Goal: Task Accomplishment & Management: Manage account settings

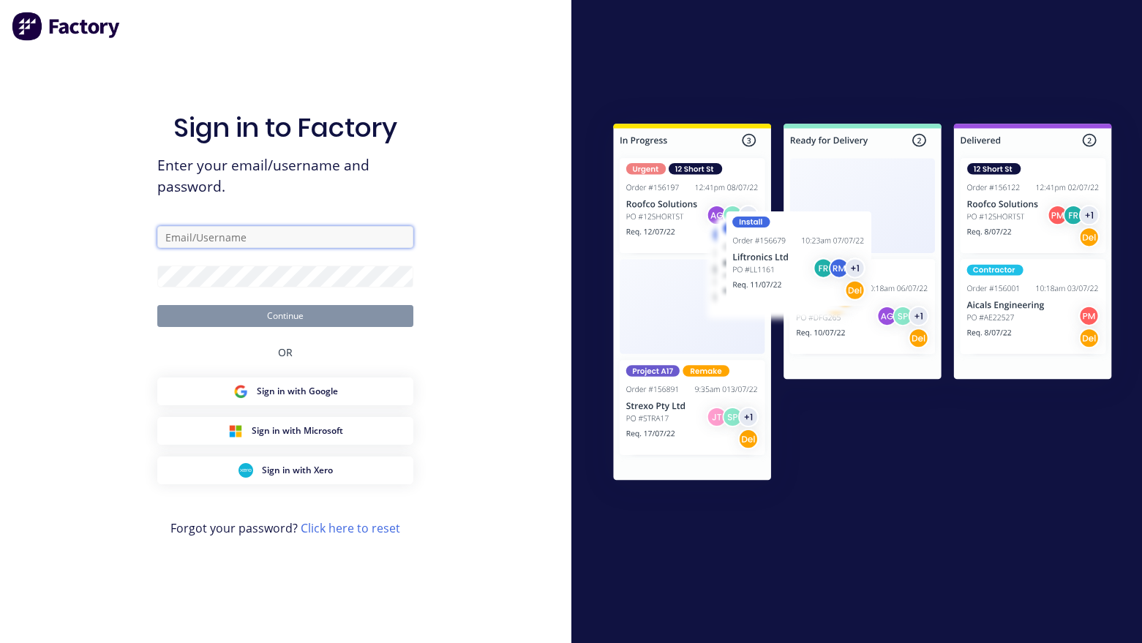
click at [342, 238] on input "text" at bounding box center [285, 237] width 256 height 22
type input "[PERSON_NAME]."
click at [380, 531] on link "Click here to reset" at bounding box center [350, 528] width 99 height 16
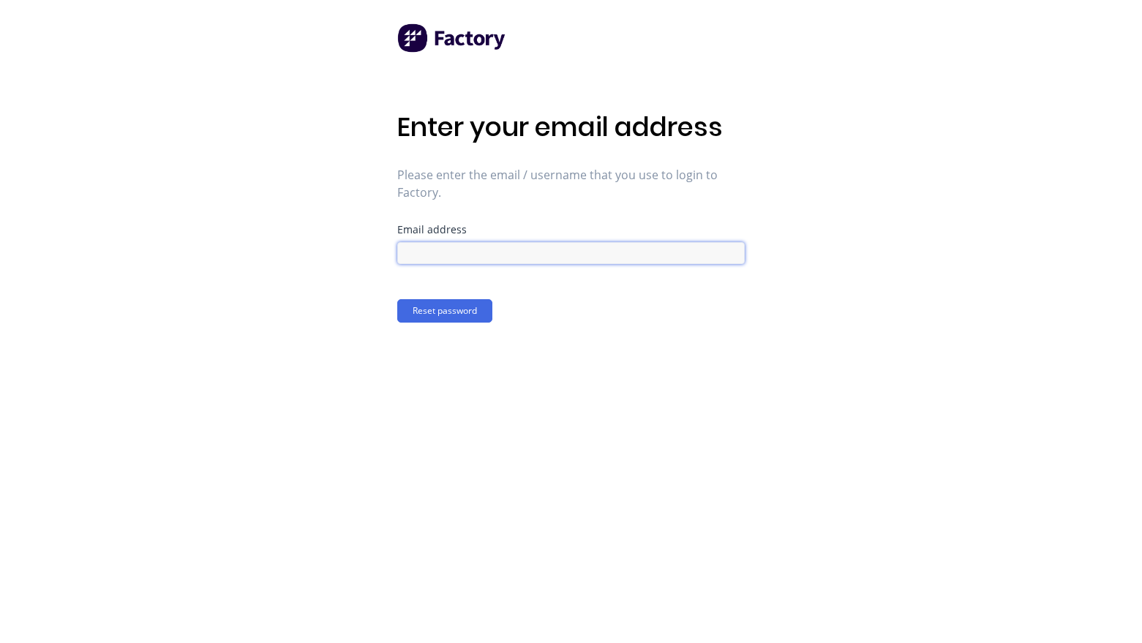
click at [533, 257] on input at bounding box center [570, 253] width 347 height 22
type input "[PERSON_NAME][DOMAIN_NAME][EMAIL_ADDRESS][PERSON_NAME][DOMAIN_NAME]"
click at [397, 299] on button "Reset password" at bounding box center [444, 310] width 95 height 23
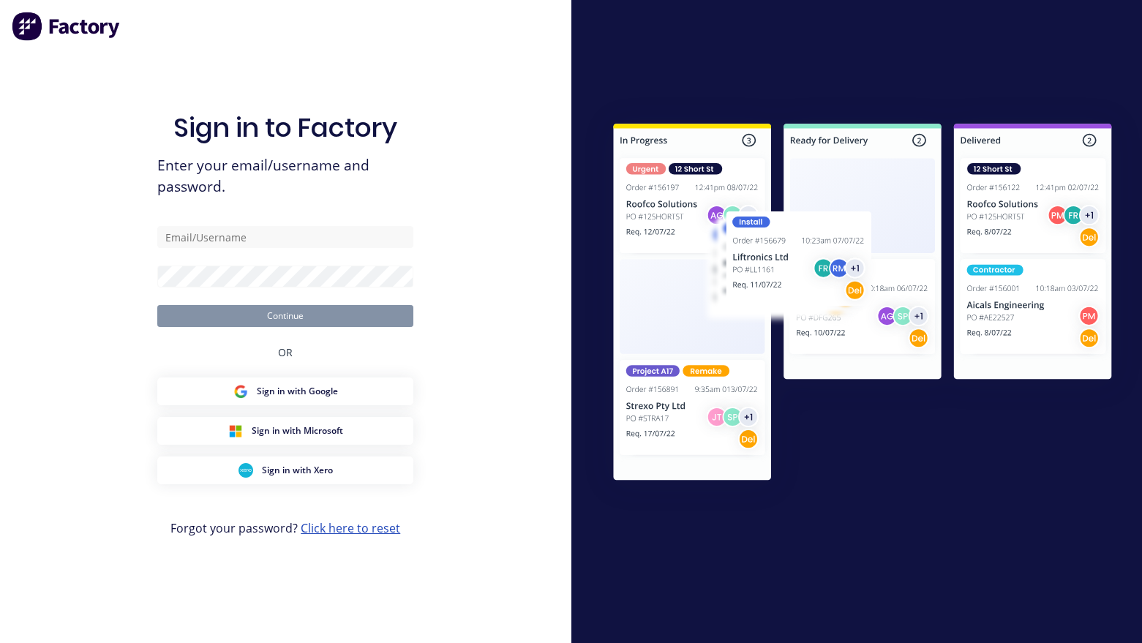
click at [359, 533] on link "Click here to reset" at bounding box center [350, 528] width 99 height 16
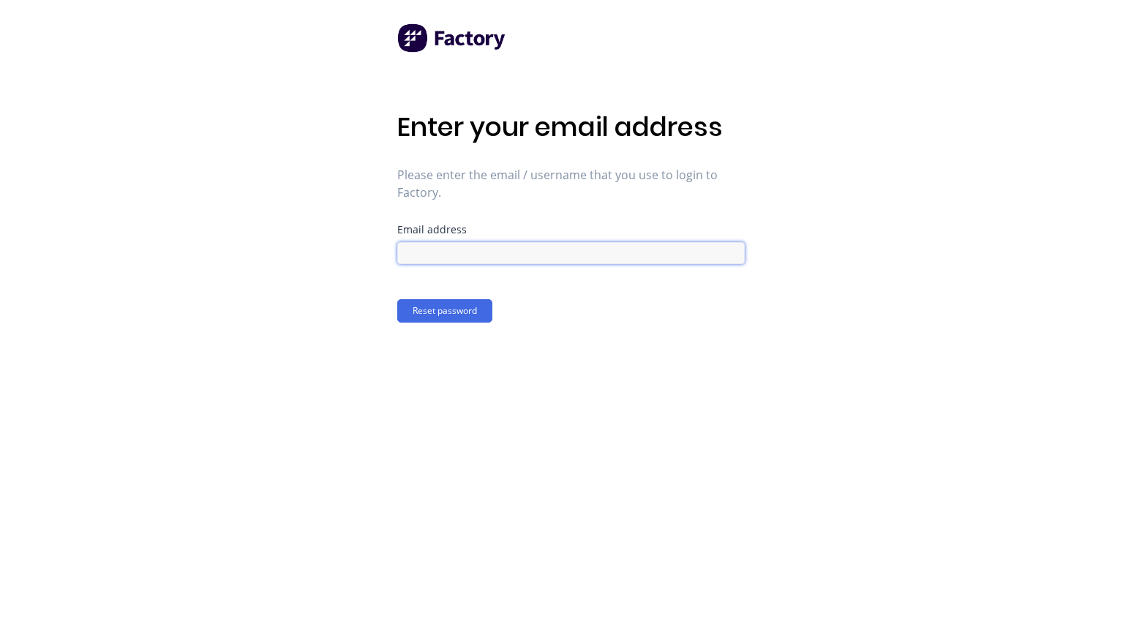
click at [438, 252] on input at bounding box center [570, 253] width 347 height 22
type input "[PERSON_NAME][DOMAIN_NAME][EMAIL_ADDRESS][PERSON_NAME][DOMAIN_NAME]"
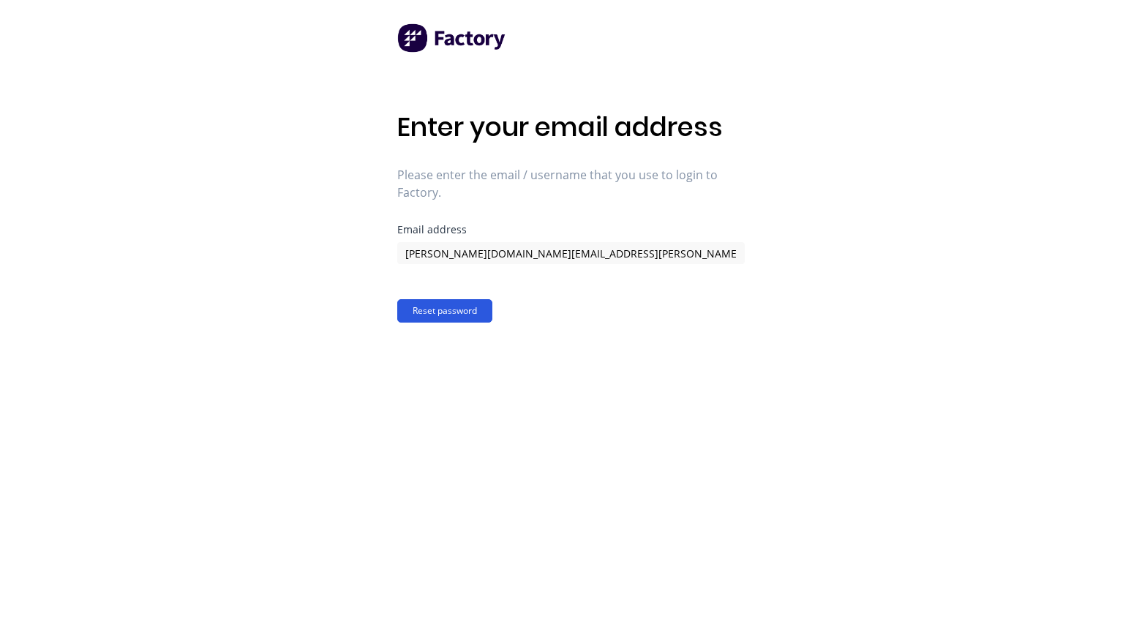
click at [454, 311] on button "Reset password" at bounding box center [444, 310] width 95 height 23
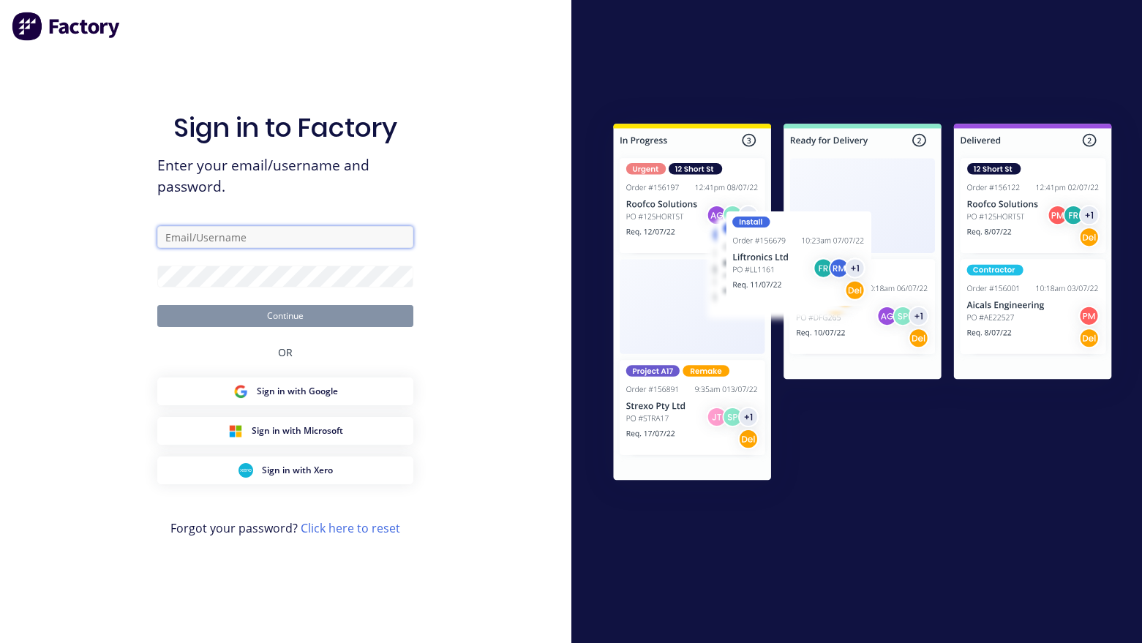
click at [280, 238] on input "text" at bounding box center [285, 237] width 256 height 22
type input "a"
type input "[EMAIL_ADDRESS][DOMAIN_NAME]"
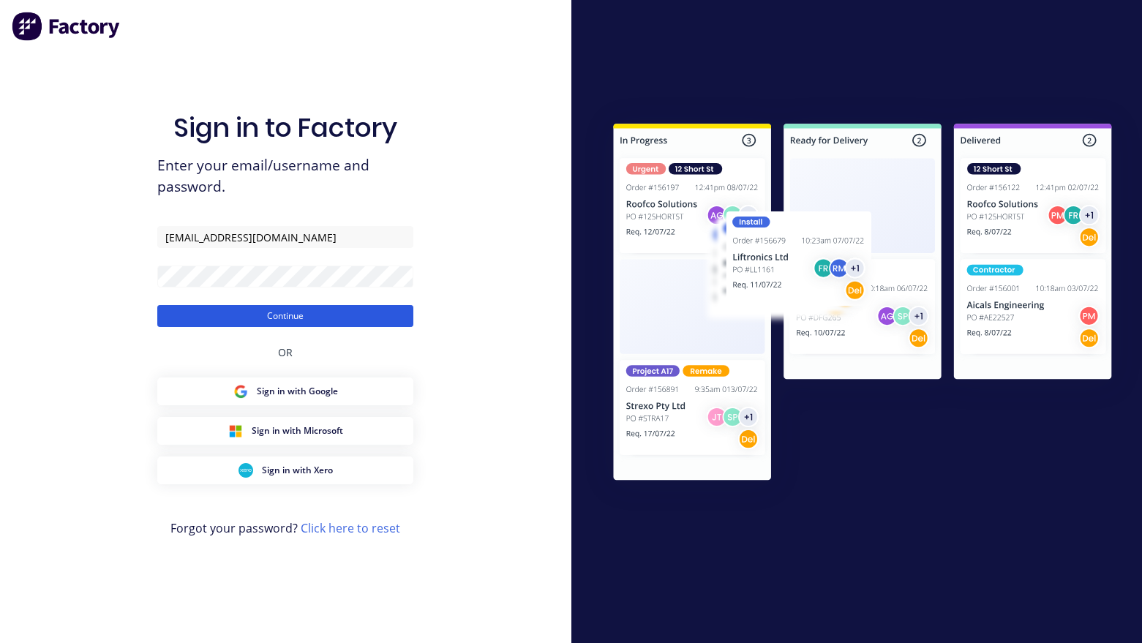
click at [274, 315] on button "Continue" at bounding box center [285, 316] width 256 height 22
